Goal: Transaction & Acquisition: Subscribe to service/newsletter

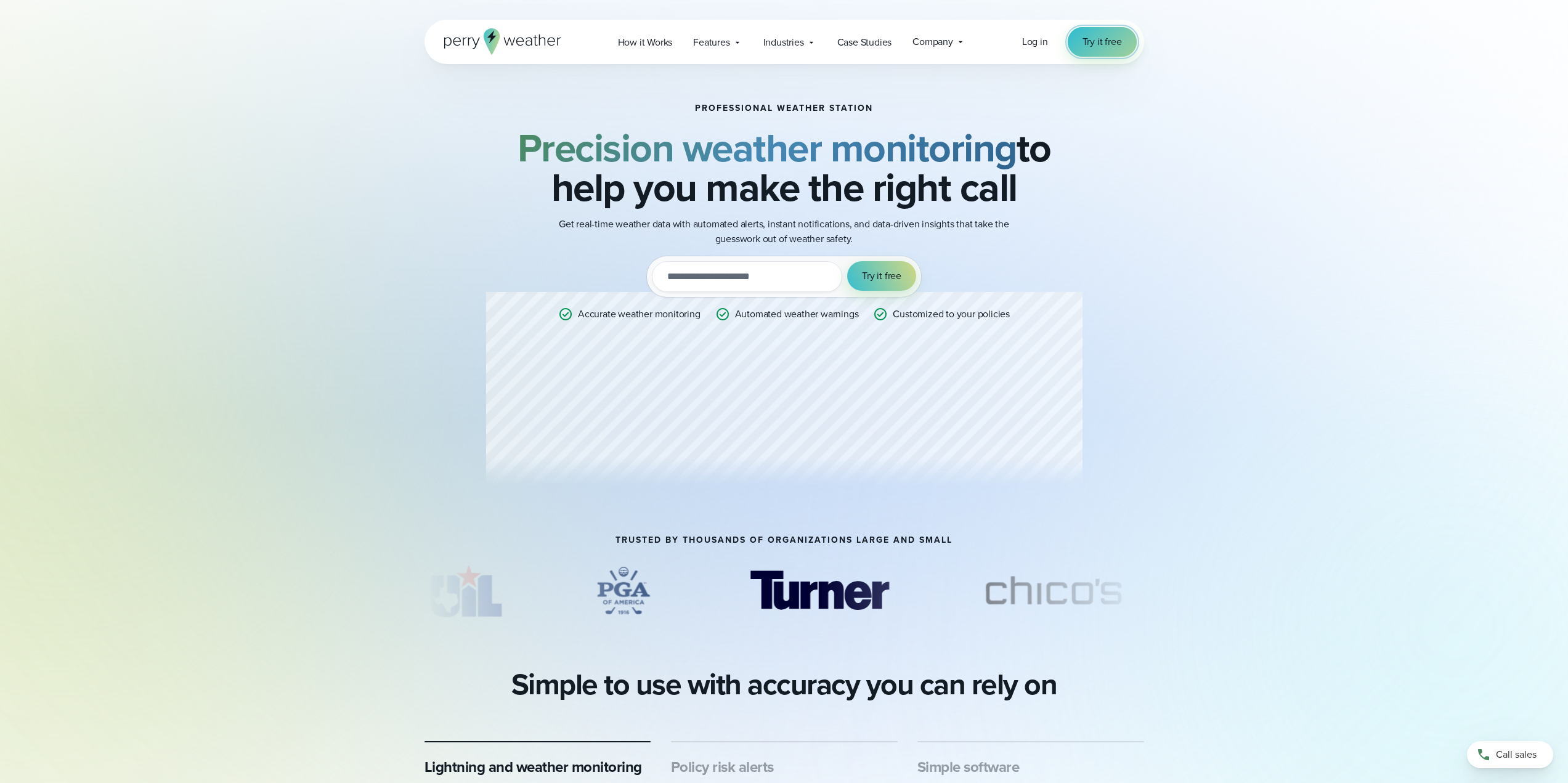
click at [1106, 37] on span "Try it free" at bounding box center [1102, 41] width 39 height 15
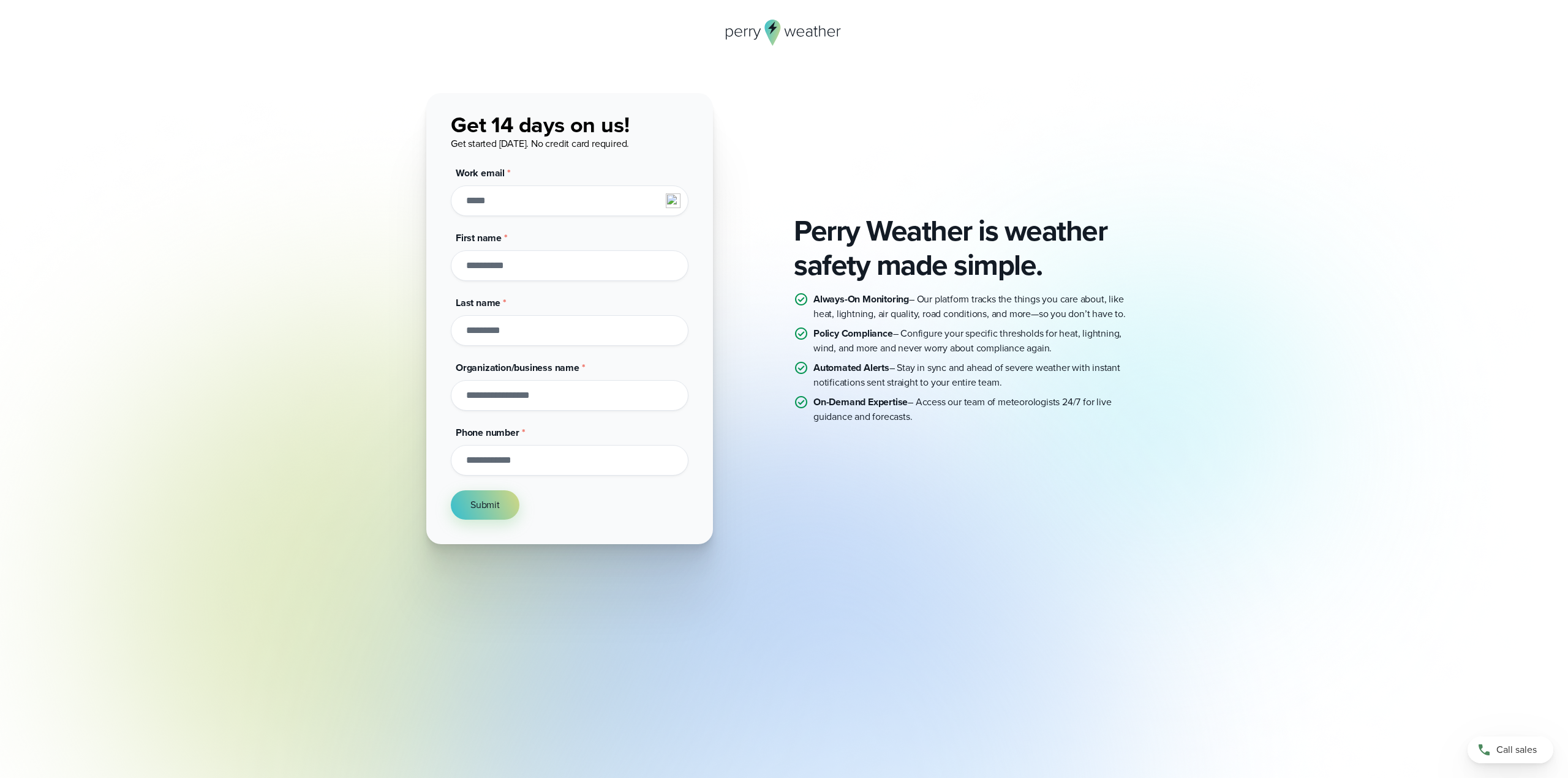
drag, startPoint x: 916, startPoint y: 422, endPoint x: 798, endPoint y: 232, distance: 223.7
click at [798, 232] on div "Perry Weather is weather safety made simple. Always-On Monitoring – Our platfor…" at bounding box center [968, 319] width 348 height 210
